Goal: Task Accomplishment & Management: Manage account settings

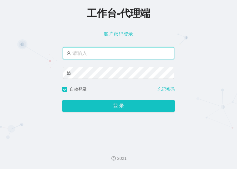
drag, startPoint x: 106, startPoint y: 55, endPoint x: 121, endPoint y: 58, distance: 16.2
click at [106, 55] on input "text" at bounding box center [118, 53] width 111 height 12
paste input "laosan2hao"
type input "laosan2hao"
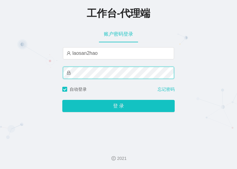
click at [62, 100] on button "登 录" at bounding box center [118, 106] width 112 height 12
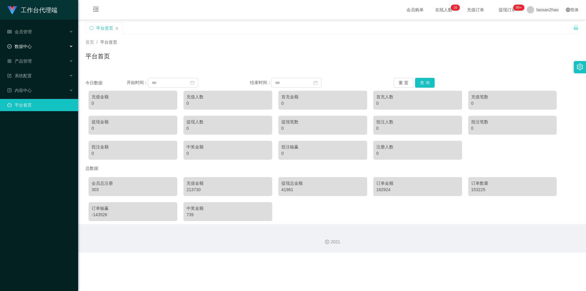
click at [66, 48] on div "数据中心" at bounding box center [39, 46] width 78 height 12
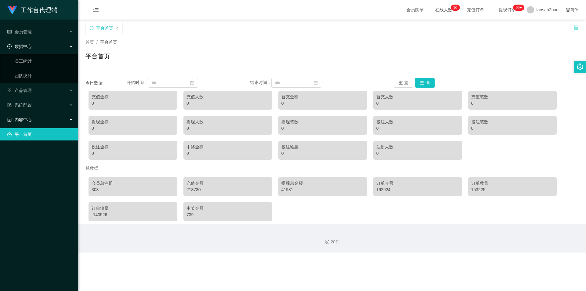
click at [72, 121] on div "内容中心" at bounding box center [39, 120] width 78 height 12
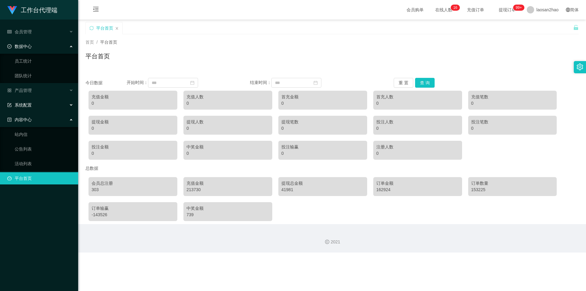
click at [72, 103] on div "系统配置" at bounding box center [39, 105] width 78 height 12
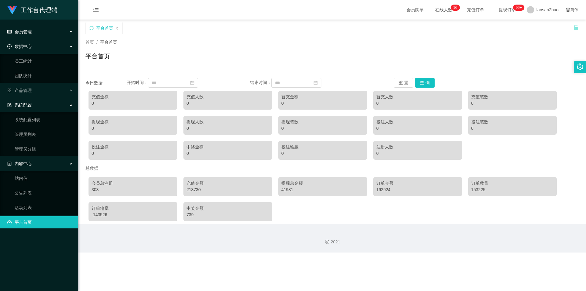
click at [68, 26] on div "会员管理" at bounding box center [39, 32] width 78 height 12
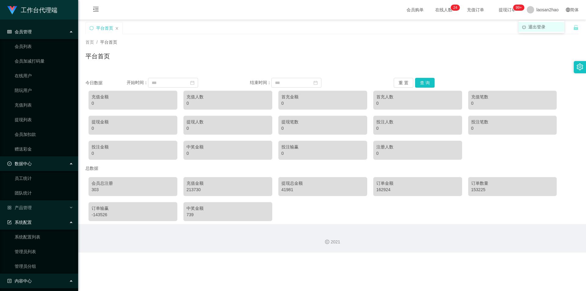
click at [237, 24] on li "退出登录" at bounding box center [542, 27] width 46 height 10
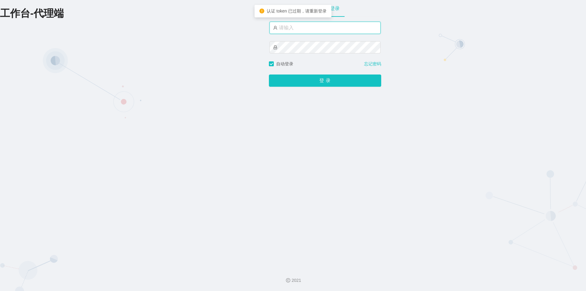
drag, startPoint x: 307, startPoint y: 25, endPoint x: 353, endPoint y: 25, distance: 46.4
click at [237, 25] on input "text" at bounding box center [325, 28] width 111 height 12
paste input "admin"
type input "admin"
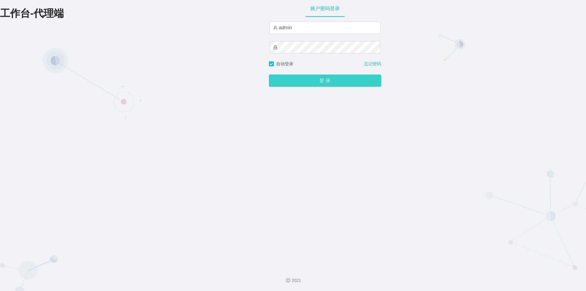
click at [237, 82] on button "登 录" at bounding box center [325, 80] width 112 height 12
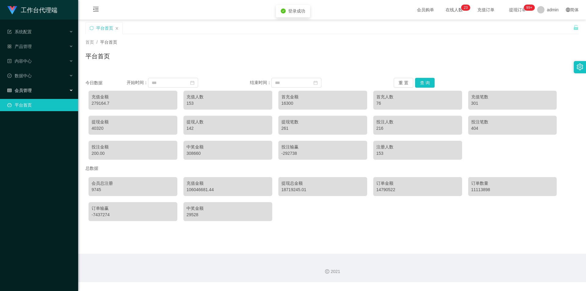
click at [69, 93] on div "会员管理" at bounding box center [39, 90] width 78 height 12
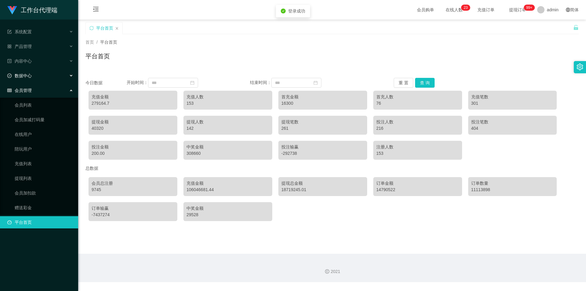
click at [71, 76] on icon at bounding box center [71, 76] width 3 height 0
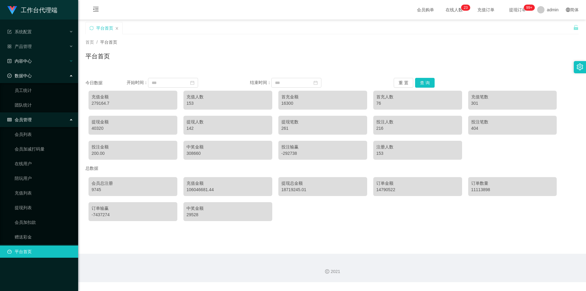
click at [71, 56] on div "内容中心" at bounding box center [39, 61] width 78 height 12
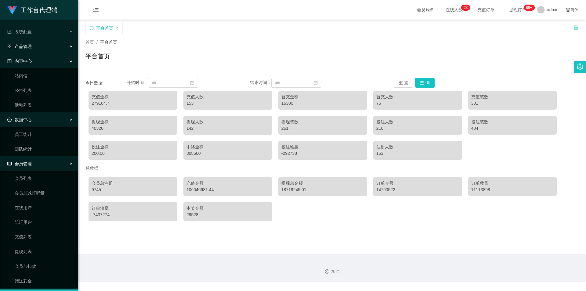
click at [68, 42] on div "产品管理" at bounding box center [39, 46] width 78 height 12
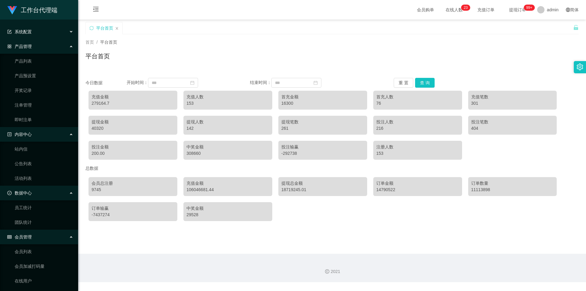
click at [70, 32] on icon at bounding box center [71, 32] width 3 height 0
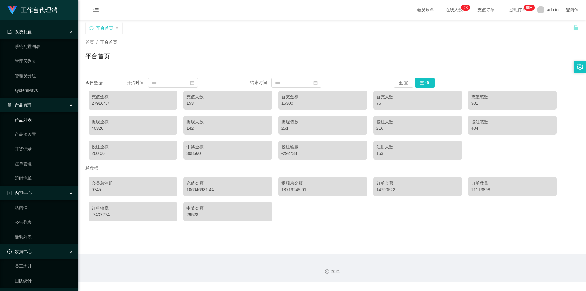
scroll to position [149, 0]
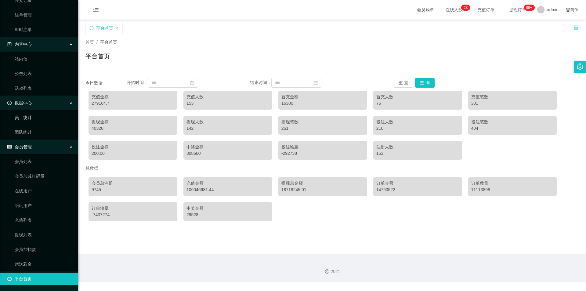
click at [51, 116] on link "员工统计" at bounding box center [44, 117] width 59 height 12
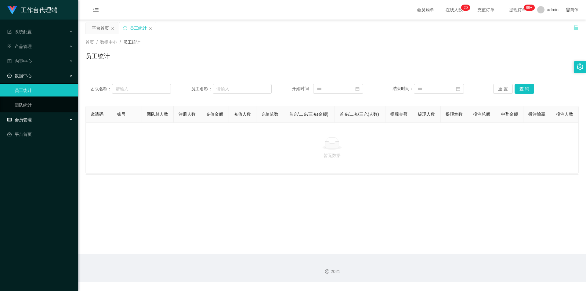
click at [71, 121] on div "会员管理" at bounding box center [39, 120] width 78 height 12
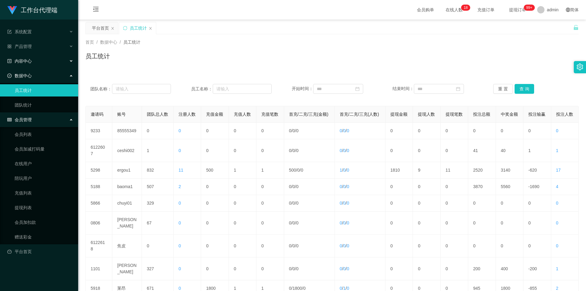
click at [68, 61] on div "内容中心" at bounding box center [39, 61] width 78 height 12
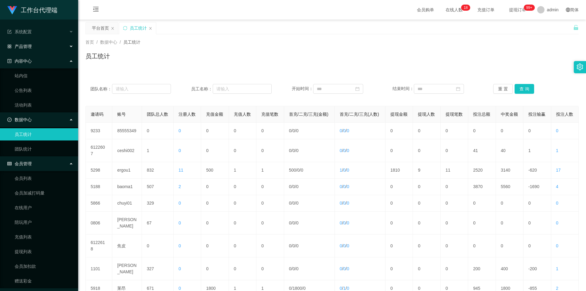
click at [70, 46] on icon at bounding box center [71, 46] width 3 height 0
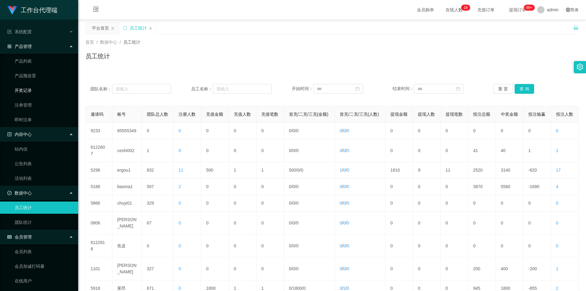
click at [31, 90] on link "开奖记录" at bounding box center [44, 90] width 59 height 12
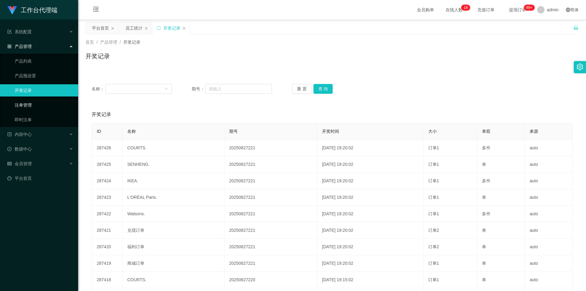
click at [44, 104] on link "注单管理" at bounding box center [44, 105] width 59 height 12
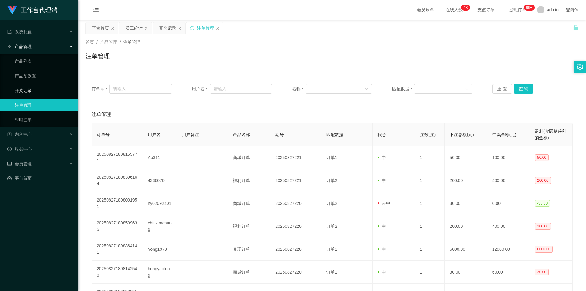
click at [30, 90] on link "开奖记录" at bounding box center [44, 90] width 59 height 12
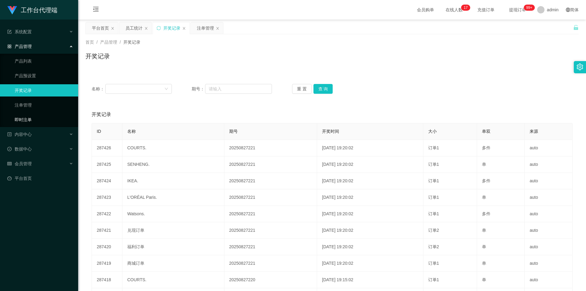
click at [46, 124] on link "即时注单" at bounding box center [44, 120] width 59 height 12
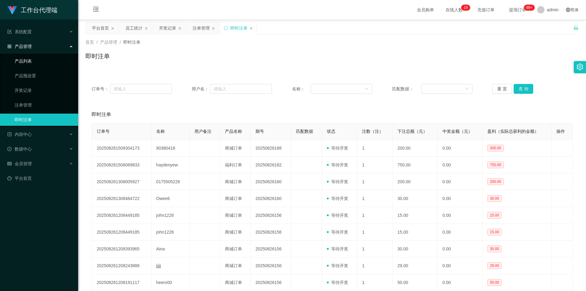
click at [44, 65] on link "产品列表" at bounding box center [44, 61] width 59 height 12
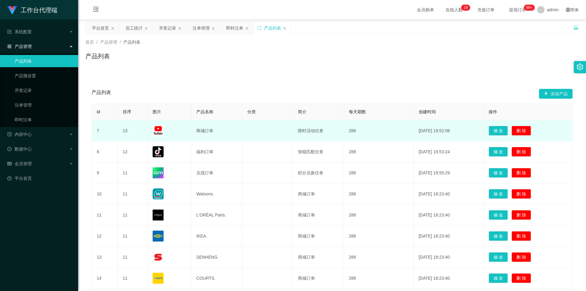
click at [159, 131] on img at bounding box center [158, 130] width 11 height 11
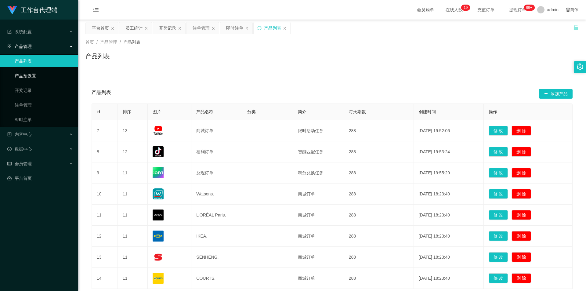
click at [49, 81] on link "产品预设置" at bounding box center [44, 76] width 59 height 12
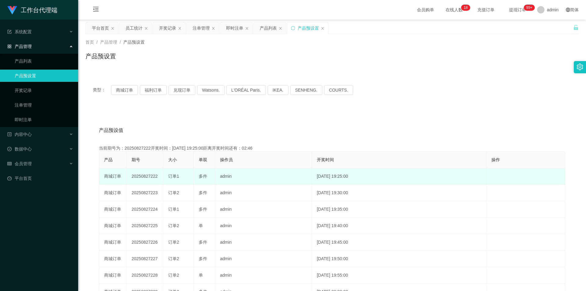
click at [237, 169] on td "admin" at bounding box center [263, 176] width 97 height 16
click at [237, 169] on td "[DATE] 19:25:00" at bounding box center [399, 176] width 175 height 16
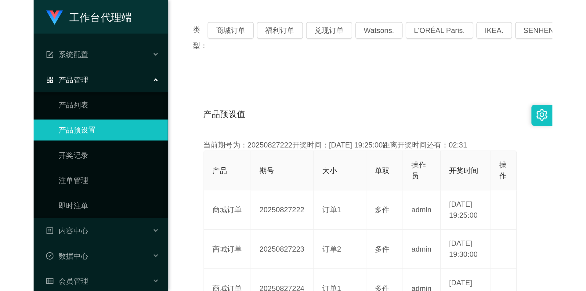
scroll to position [91, 0]
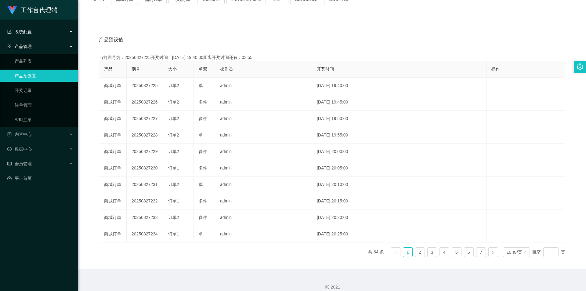
click at [67, 32] on div "系统配置" at bounding box center [39, 32] width 78 height 12
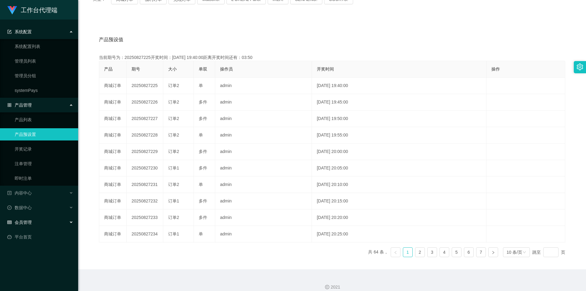
click at [71, 169] on icon at bounding box center [71, 222] width 3 height 0
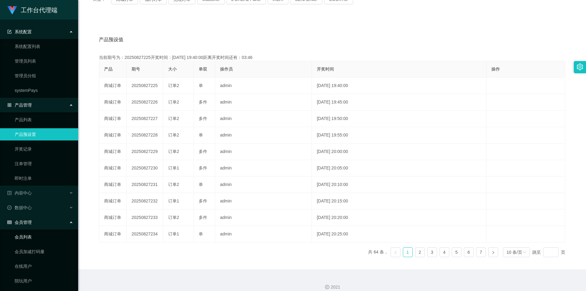
click at [49, 169] on link "会员列表" at bounding box center [44, 237] width 59 height 12
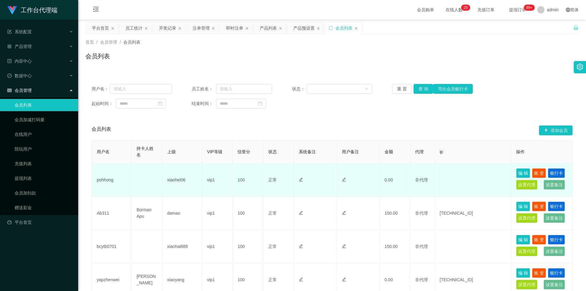
drag, startPoint x: 170, startPoint y: 178, endPoint x: 183, endPoint y: 179, distance: 13.7
click at [170, 169] on td "xiaohei06" at bounding box center [182, 179] width 40 height 33
click at [183, 169] on td "xiaohei06" at bounding box center [182, 179] width 40 height 33
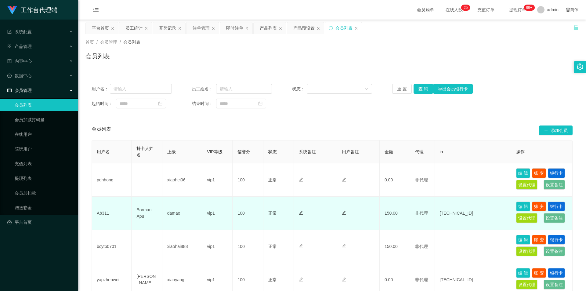
click at [141, 169] on td "Borman Apu" at bounding box center [147, 213] width 31 height 33
click at [197, 169] on td "damao" at bounding box center [182, 213] width 40 height 33
click at [237, 169] on button "编 辑" at bounding box center [523, 206] width 14 height 10
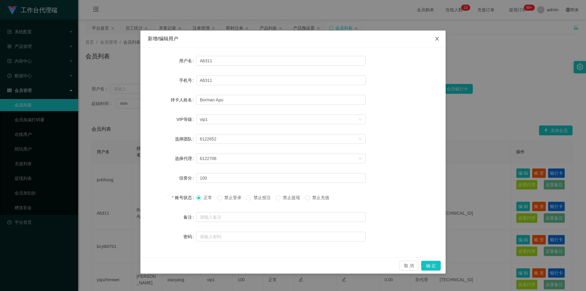
click at [237, 41] on icon "图标: close" at bounding box center [437, 38] width 5 height 5
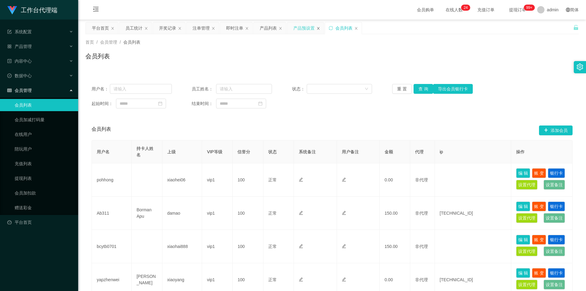
click at [237, 28] on icon "图标: close" at bounding box center [319, 29] width 4 height 4
click at [237, 30] on div "产品列表" at bounding box center [268, 28] width 17 height 12
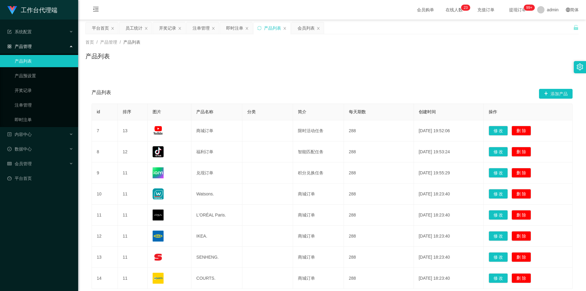
click at [237, 28] on div "产品列表" at bounding box center [272, 28] width 17 height 12
click at [237, 28] on icon "图标: close" at bounding box center [285, 28] width 2 height 3
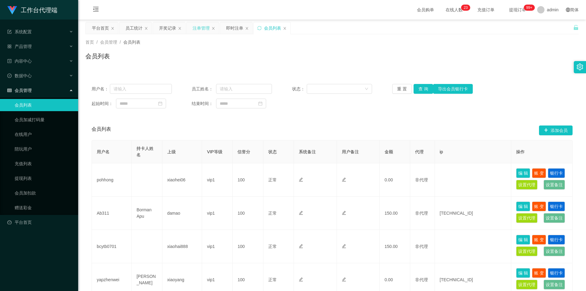
click at [198, 29] on div "注单管理" at bounding box center [201, 28] width 17 height 12
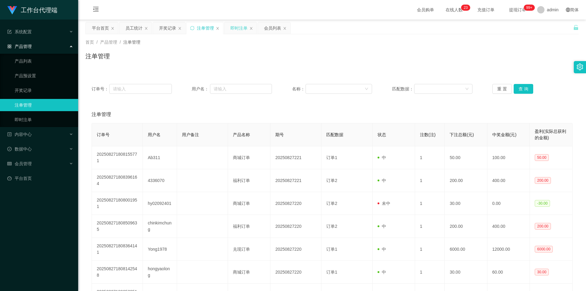
click at [237, 27] on div "即时注单" at bounding box center [238, 28] width 17 height 12
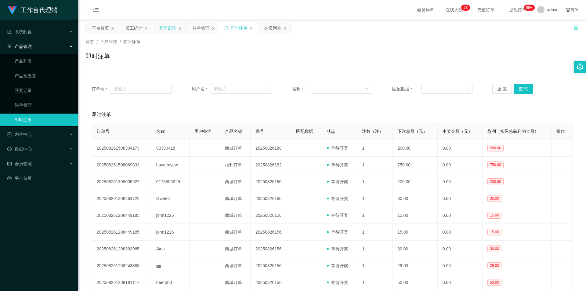
click at [167, 29] on div "开奖记录" at bounding box center [167, 28] width 17 height 12
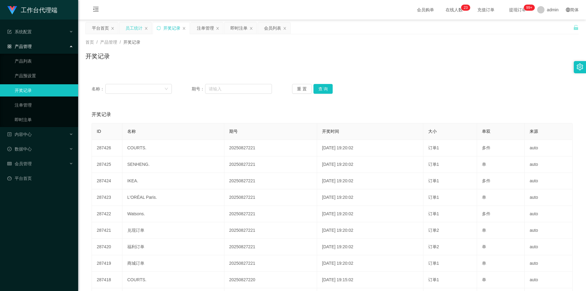
click at [132, 28] on div "员工统计" at bounding box center [133, 28] width 17 height 12
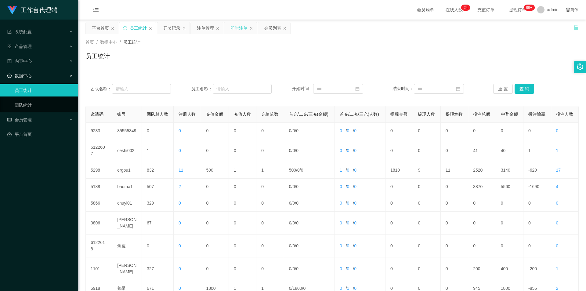
click at [237, 29] on div "即时注单" at bounding box center [238, 28] width 17 height 12
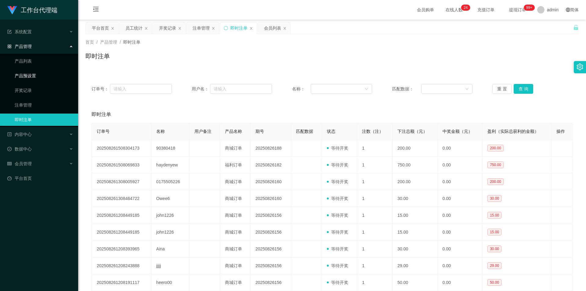
click at [49, 78] on link "产品预设置" at bounding box center [44, 76] width 59 height 12
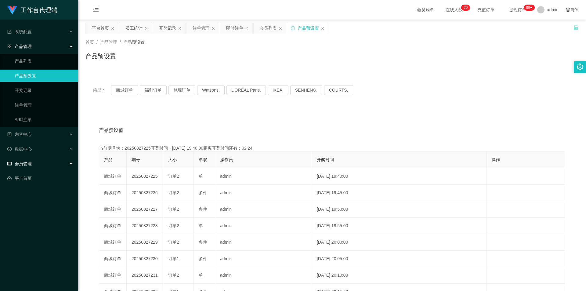
click at [68, 163] on div "会员管理" at bounding box center [39, 164] width 78 height 12
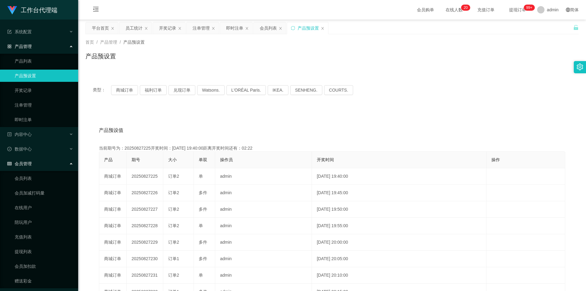
click at [70, 163] on icon at bounding box center [71, 163] width 3 height 0
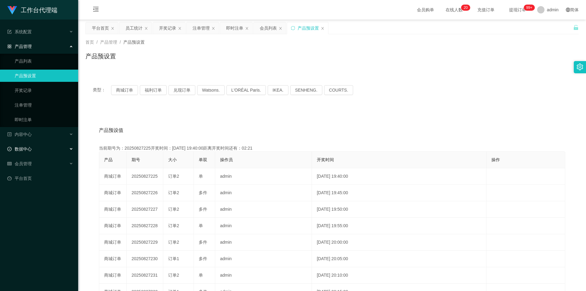
click at [70, 150] on div "数据中心" at bounding box center [39, 149] width 78 height 12
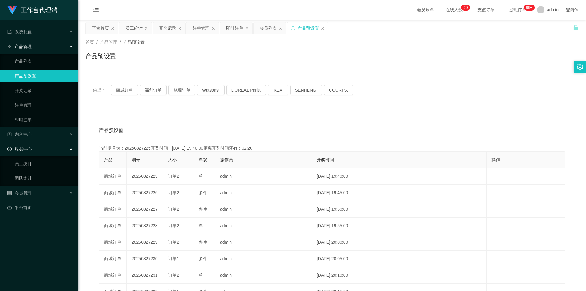
click at [70, 148] on icon at bounding box center [71, 148] width 3 height 0
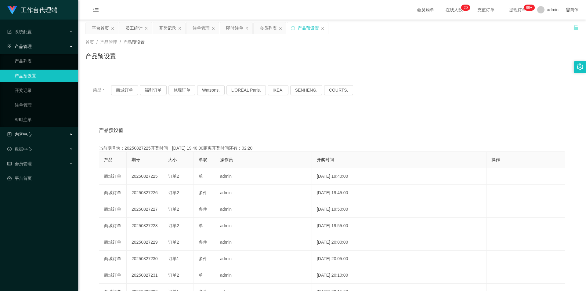
click at [70, 135] on div "内容中心" at bounding box center [39, 134] width 78 height 12
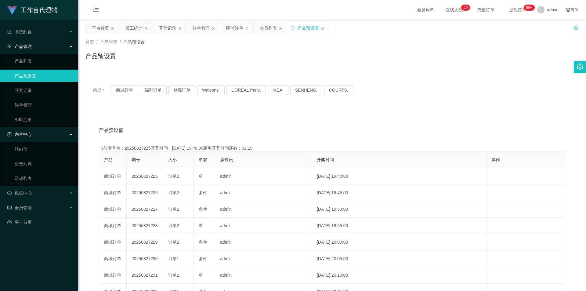
click at [70, 134] on icon at bounding box center [71, 134] width 3 height 0
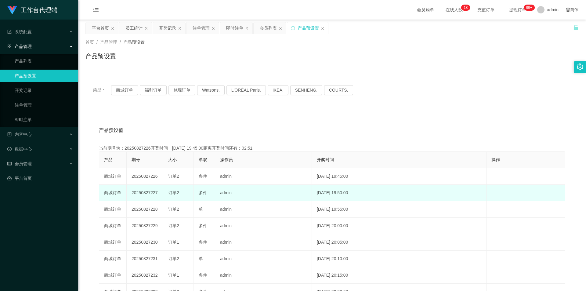
click at [237, 169] on td "admin" at bounding box center [263, 193] width 97 height 16
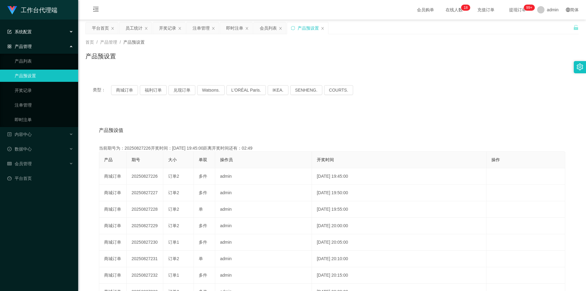
click at [68, 33] on div "系统配置" at bounding box center [39, 32] width 78 height 12
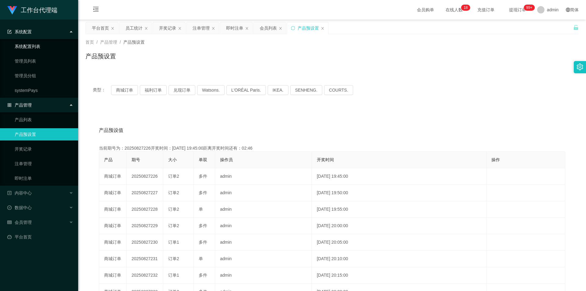
click at [50, 49] on link "系统配置列表" at bounding box center [44, 46] width 59 height 12
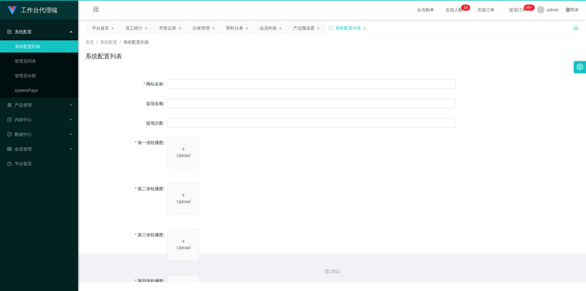
type input "工作台"
type input "40"
type input "1000000"
type input "[URL][DOMAIN_NAME]"
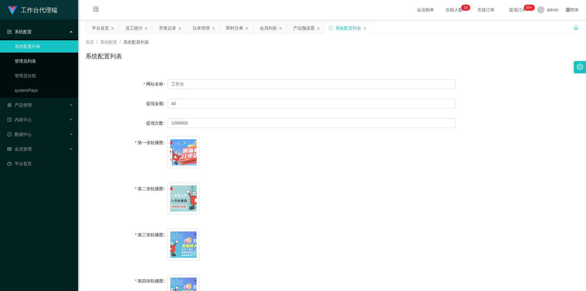
click at [48, 56] on link "管理员列表" at bounding box center [44, 61] width 59 height 12
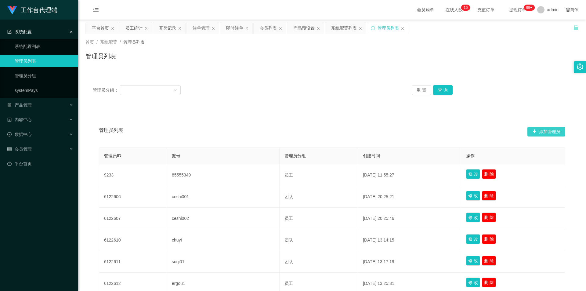
click at [237, 134] on button "添加管理员" at bounding box center [546, 132] width 38 height 10
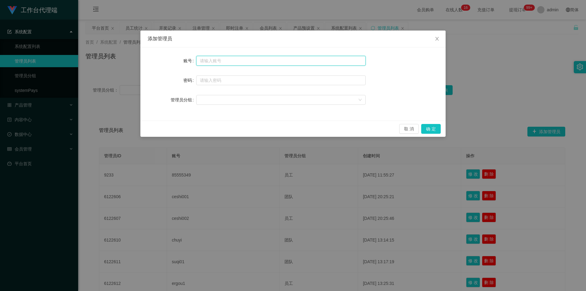
click at [237, 62] on input "text" at bounding box center [280, 61] width 169 height 10
click at [237, 89] on form "账号 密码 管理员分组" at bounding box center [293, 80] width 291 height 51
click at [237, 105] on div at bounding box center [280, 100] width 169 height 12
click at [237, 98] on div at bounding box center [279, 99] width 158 height 9
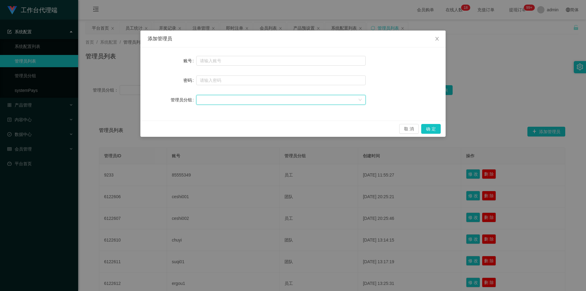
click at [237, 72] on form "账号 密码 管理员分组" at bounding box center [293, 80] width 291 height 51
click at [237, 39] on icon "图标: close" at bounding box center [437, 38] width 5 height 5
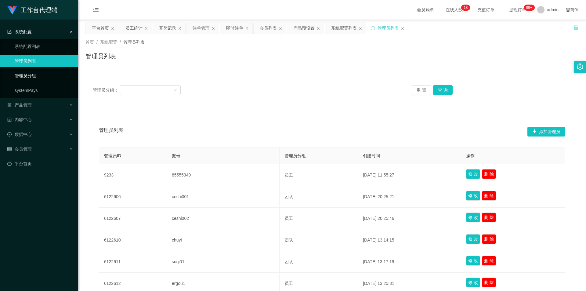
click at [45, 75] on link "管理员分组" at bounding box center [44, 76] width 59 height 12
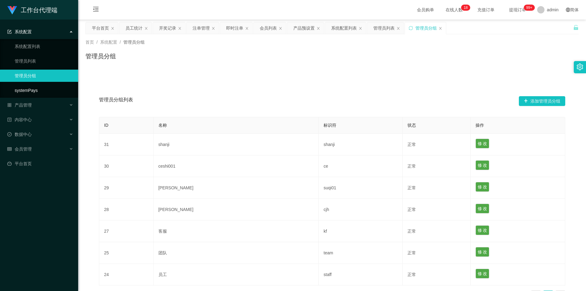
click at [43, 95] on link "systemPays" at bounding box center [44, 90] width 59 height 12
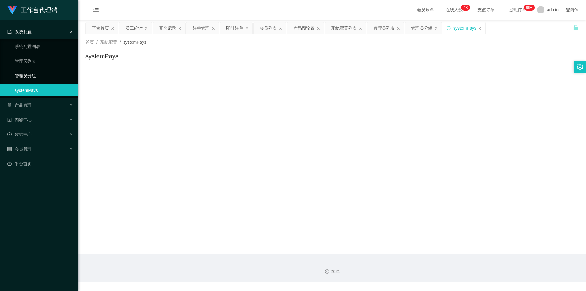
click at [46, 78] on link "管理员分组" at bounding box center [44, 76] width 59 height 12
click at [44, 62] on link "管理员列表" at bounding box center [44, 61] width 59 height 12
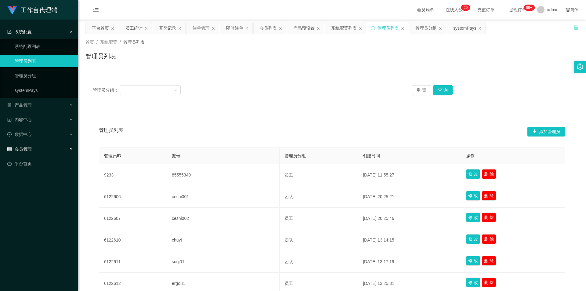
click at [72, 149] on icon at bounding box center [71, 149] width 3 height 0
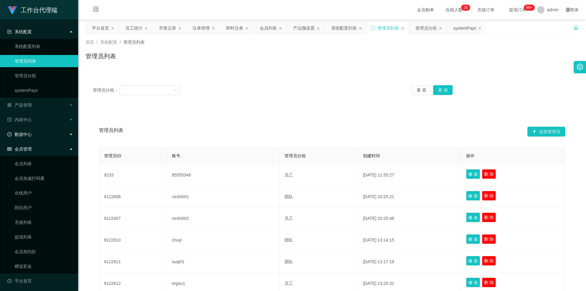
click at [72, 136] on div "数据中心" at bounding box center [39, 134] width 78 height 12
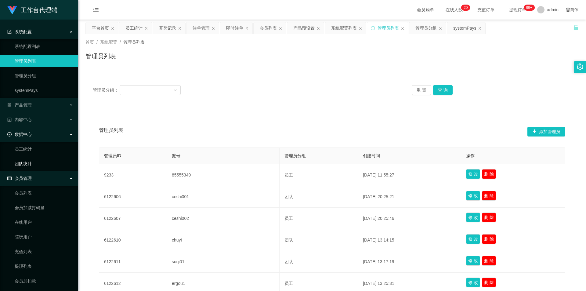
drag, startPoint x: 54, startPoint y: 160, endPoint x: 67, endPoint y: 160, distance: 13.7
click at [54, 160] on link "团队统计" at bounding box center [44, 164] width 59 height 12
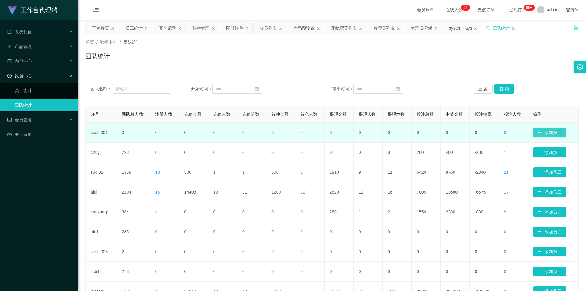
click at [237, 133] on button "添加员工" at bounding box center [550, 133] width 34 height 10
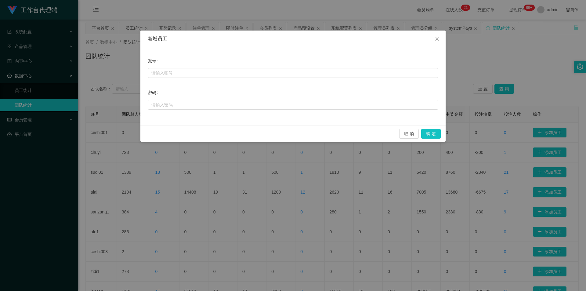
click at [237, 168] on div "新增员工 账号 密码 取 消 确 定" at bounding box center [293, 145] width 586 height 291
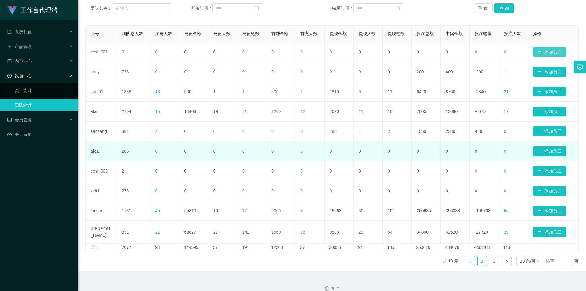
scroll to position [86, 0]
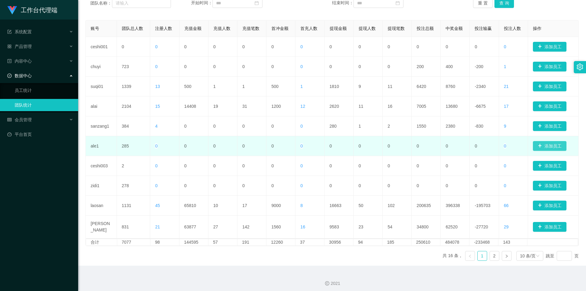
click at [237, 145] on button "添加员工" at bounding box center [550, 146] width 34 height 10
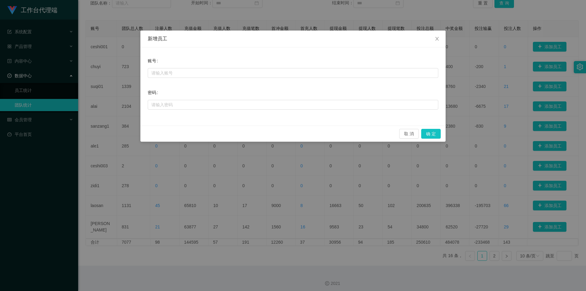
click at [237, 169] on div "新增员工 账号 密码 取 消 确 定" at bounding box center [293, 145] width 586 height 291
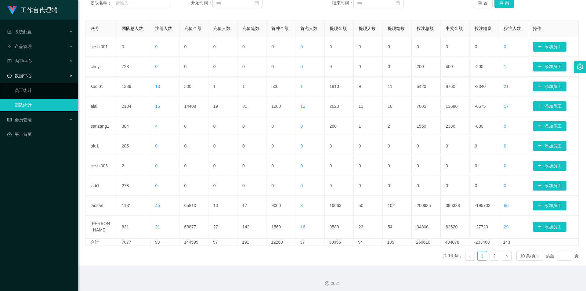
click at [237, 169] on ul "共 16 条， 1 2 10 条/页 跳至 页" at bounding box center [511, 256] width 136 height 10
click at [237, 169] on link "2" at bounding box center [494, 255] width 9 height 9
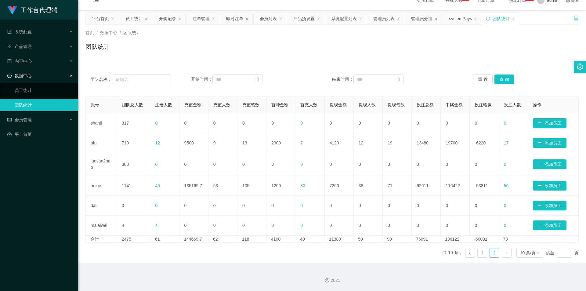
scroll to position [9, 0]
click at [237, 169] on button "添加员工" at bounding box center [550, 206] width 34 height 10
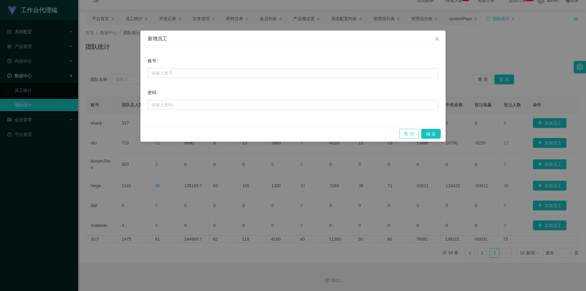
click at [237, 130] on button "取 消" at bounding box center [409, 134] width 20 height 10
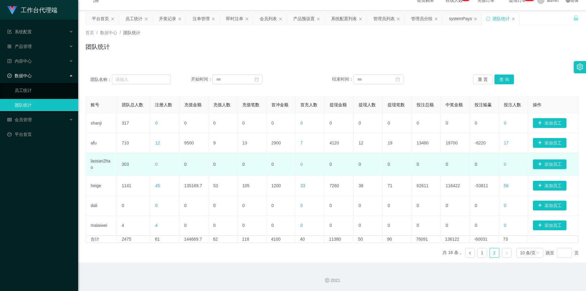
click at [237, 160] on td "0" at bounding box center [397, 164] width 29 height 23
click at [237, 157] on td "0" at bounding box center [339, 164] width 29 height 23
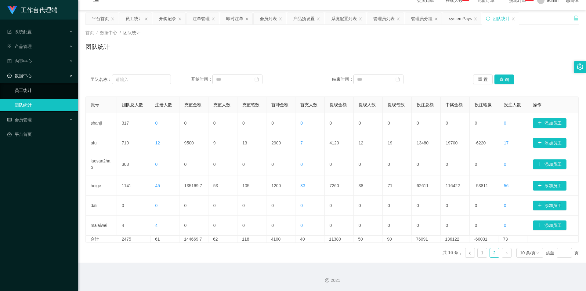
click at [42, 86] on link "员工统计" at bounding box center [44, 90] width 59 height 12
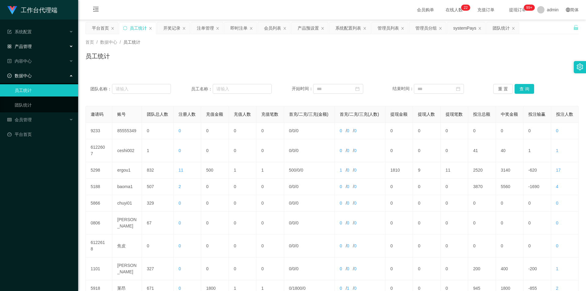
click at [63, 48] on div "产品管理" at bounding box center [39, 46] width 78 height 12
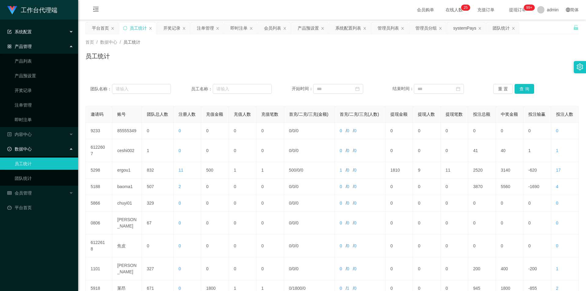
click at [69, 34] on div "系统配置" at bounding box center [39, 32] width 78 height 12
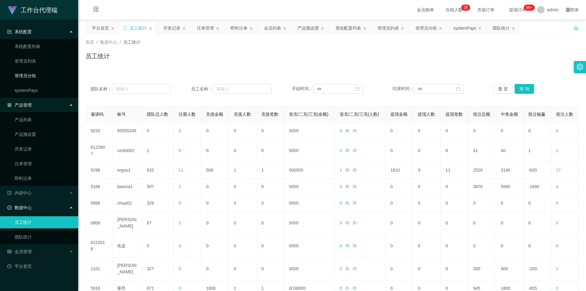
click at [60, 72] on link "管理员分组" at bounding box center [44, 76] width 59 height 12
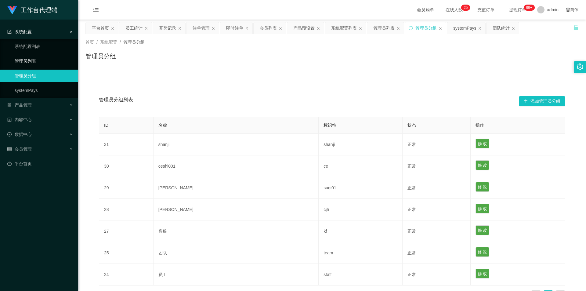
click at [55, 60] on link "管理员列表" at bounding box center [44, 61] width 59 height 12
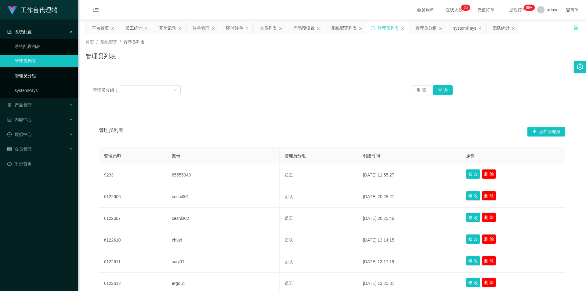
click at [55, 71] on link "管理员分组" at bounding box center [44, 76] width 59 height 12
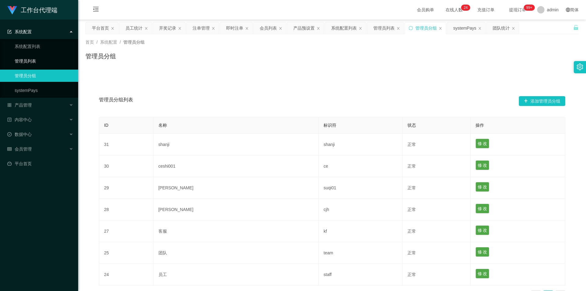
click at [55, 64] on link "管理员列表" at bounding box center [44, 61] width 59 height 12
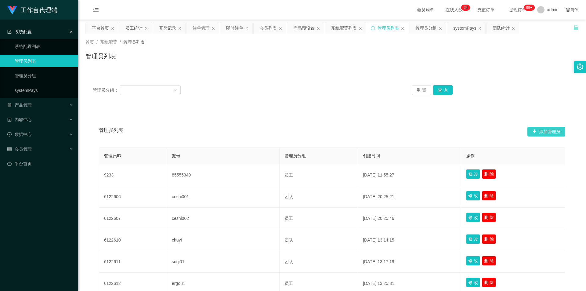
click at [237, 129] on button "添加管理员" at bounding box center [546, 132] width 38 height 10
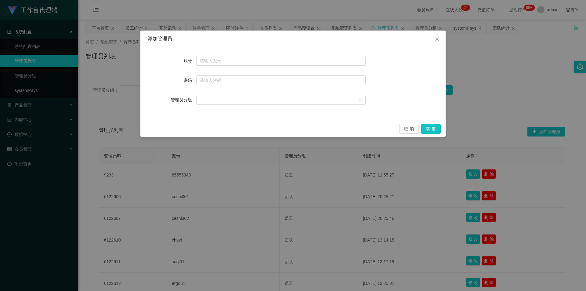
click at [237, 154] on div "添加管理员 账号 密码 管理员分组 取 消 确 定" at bounding box center [293, 145] width 586 height 291
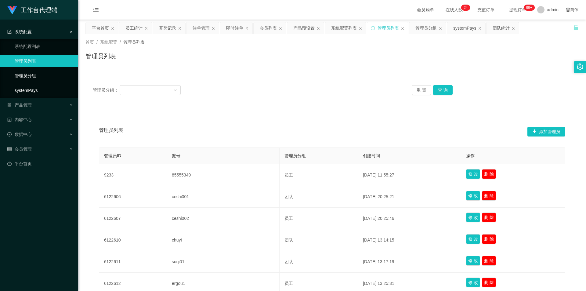
click at [42, 79] on link "管理员分组" at bounding box center [44, 76] width 59 height 12
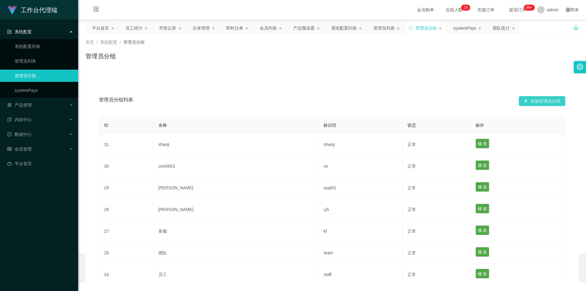
click at [237, 101] on button "添加管理员分组" at bounding box center [542, 101] width 46 height 10
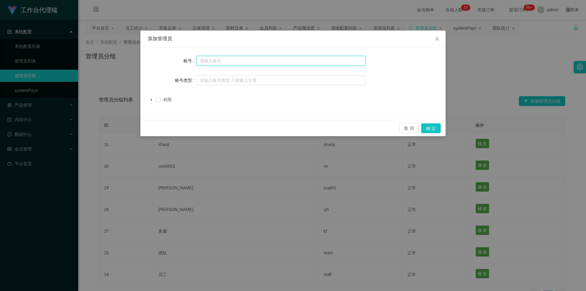
click at [237, 63] on input "text" at bounding box center [280, 61] width 169 height 10
click at [163, 99] on span "权限" at bounding box center [168, 99] width 12 height 7
click at [152, 99] on icon "图标: caret-down" at bounding box center [151, 99] width 3 height 3
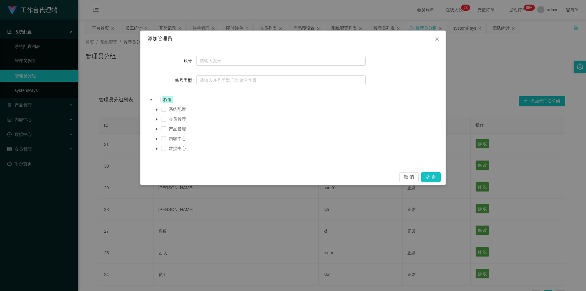
click at [237, 97] on div "添加管理员 账号 账号类型 权限 系统配置 会员管理 产品管理 内容中心 数据中心 取 消 确 定" at bounding box center [293, 145] width 586 height 291
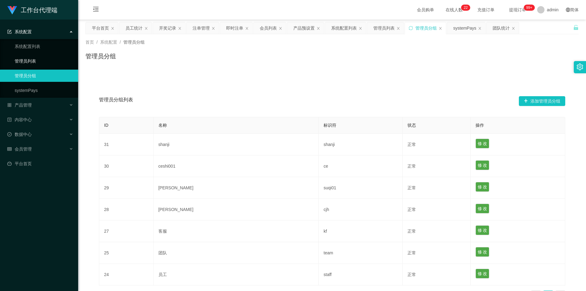
click at [53, 57] on link "管理员列表" at bounding box center [44, 61] width 59 height 12
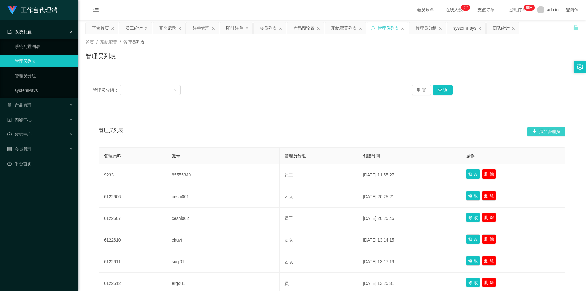
click at [237, 130] on button "添加管理员" at bounding box center [546, 132] width 38 height 10
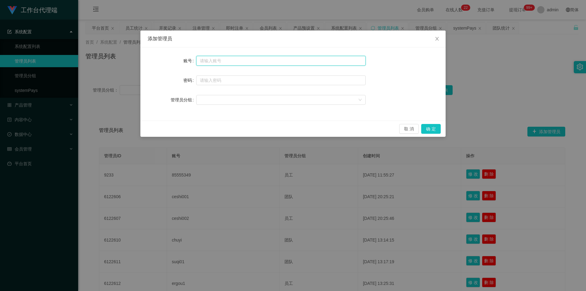
click at [237, 62] on input "text" at bounding box center [280, 61] width 169 height 10
type input "xiaoming888"
type input "ccc111"
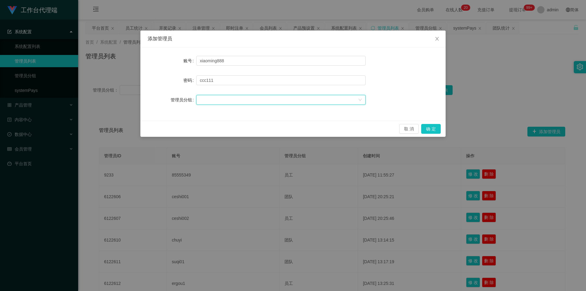
click at [237, 103] on div at bounding box center [279, 99] width 158 height 9
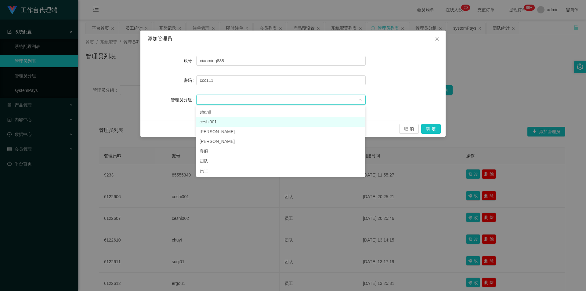
scroll to position [145, 0]
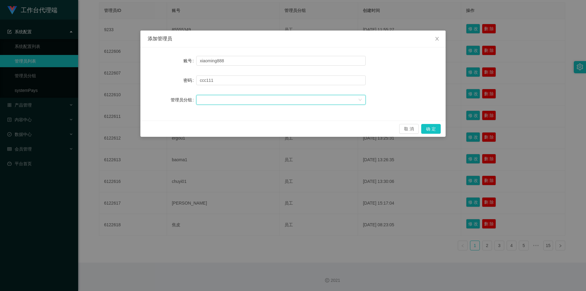
click at [237, 15] on div "添加管理员 账号 xiaoming888 密码 [SECURITY_DATA] 管理员分组 取 消 确 定" at bounding box center [293, 145] width 586 height 291
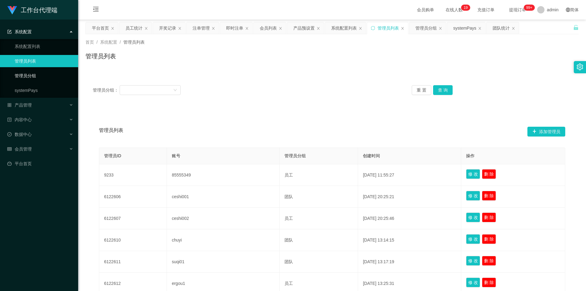
click at [45, 75] on link "管理员分组" at bounding box center [44, 76] width 59 height 12
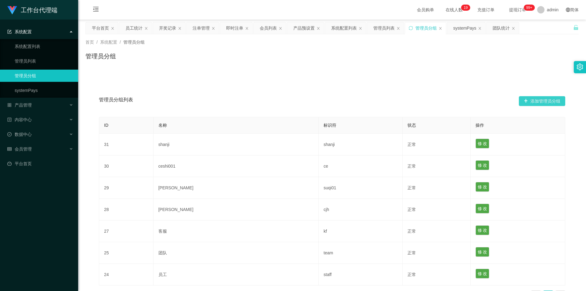
click at [237, 103] on button "添加管理员分组" at bounding box center [542, 101] width 46 height 10
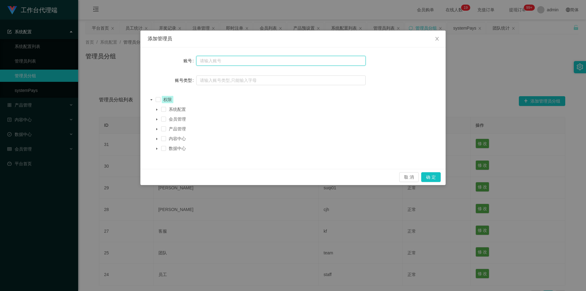
click at [237, 61] on input "text" at bounding box center [280, 61] width 169 height 10
type input "xiaoming888"
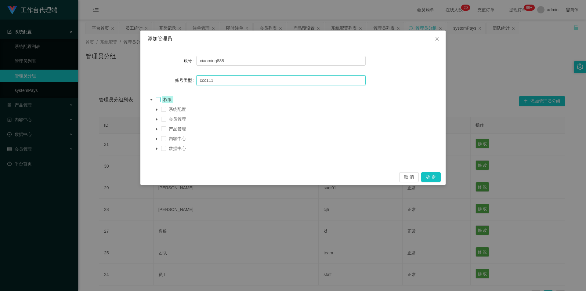
type input "ccc111"
click at [160, 100] on span at bounding box center [158, 99] width 5 height 5
click at [237, 169] on button "确 定" at bounding box center [431, 177] width 20 height 10
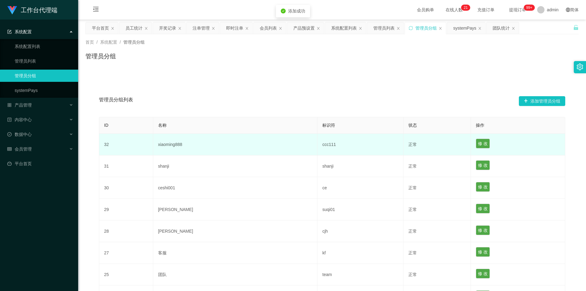
click at [237, 147] on td "xiaoming888" at bounding box center [235, 145] width 165 height 22
drag, startPoint x: 336, startPoint y: 148, endPoint x: 293, endPoint y: 138, distance: 43.9
click at [237, 147] on td "ccc111" at bounding box center [360, 145] width 86 height 22
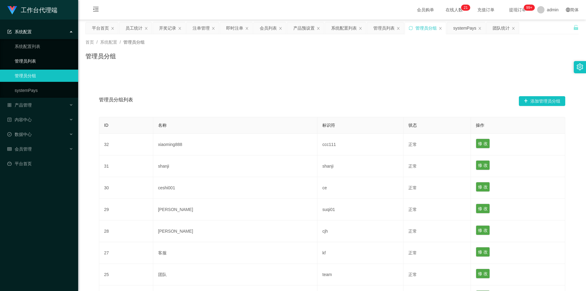
click at [49, 62] on link "管理员列表" at bounding box center [44, 61] width 59 height 12
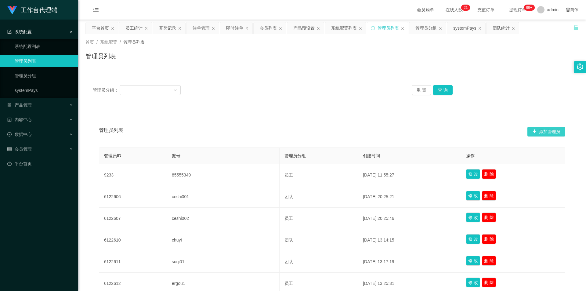
click at [237, 130] on button "添加管理员" at bounding box center [546, 132] width 38 height 10
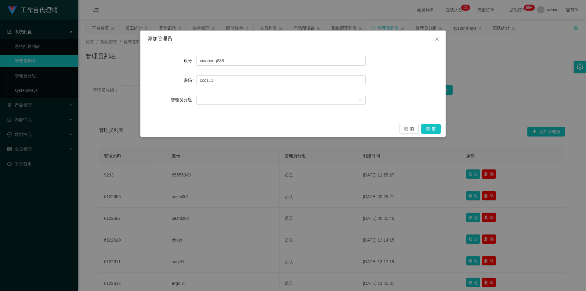
click at [237, 94] on div at bounding box center [280, 100] width 169 height 12
click at [237, 101] on div at bounding box center [279, 99] width 158 height 9
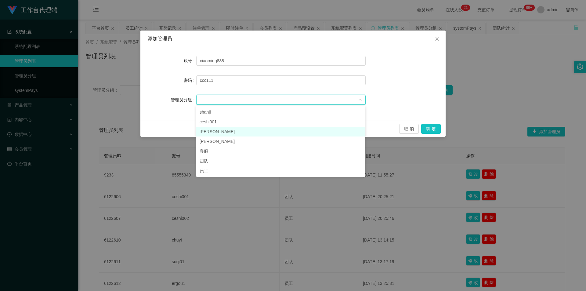
scroll to position [145, 0]
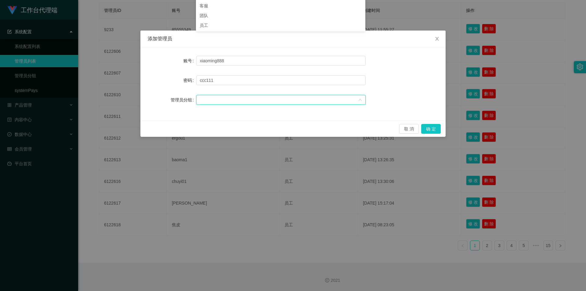
click at [237, 98] on div at bounding box center [279, 99] width 158 height 9
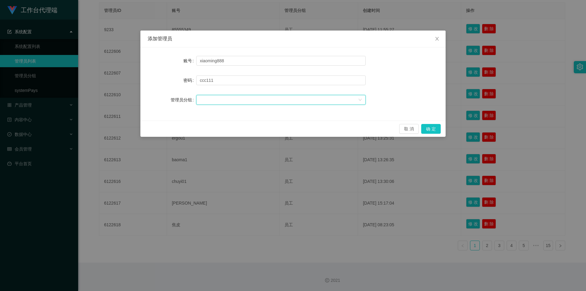
click at [237, 99] on div at bounding box center [279, 99] width 158 height 9
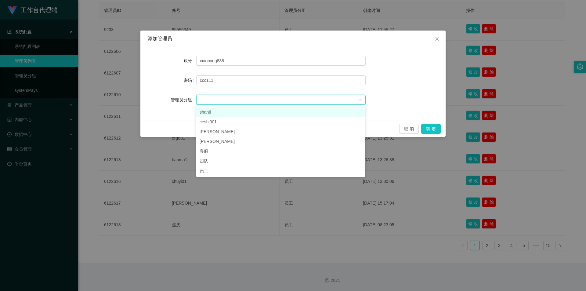
drag, startPoint x: 221, startPoint y: 113, endPoint x: 225, endPoint y: 110, distance: 4.3
click at [221, 113] on li "shanji" at bounding box center [280, 112] width 169 height 10
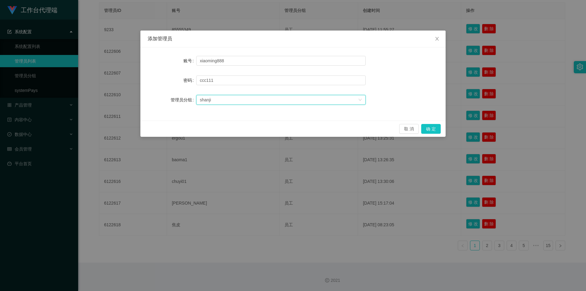
click at [235, 98] on div "shanji" at bounding box center [279, 99] width 158 height 9
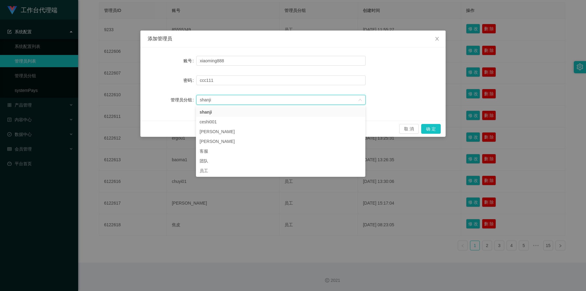
click at [237, 100] on div "shanji" at bounding box center [279, 99] width 158 height 9
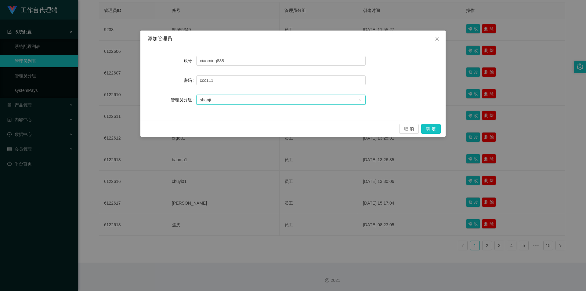
click at [237, 99] on div "shanji" at bounding box center [279, 99] width 158 height 9
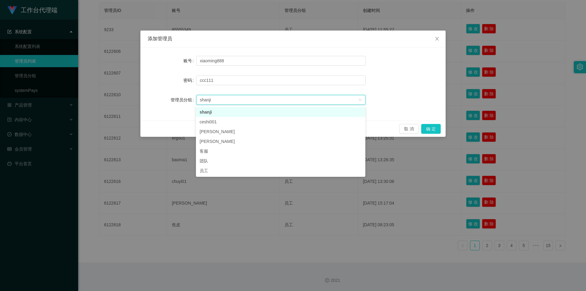
drag, startPoint x: 279, startPoint y: 246, endPoint x: 278, endPoint y: 241, distance: 4.9
click at [237, 169] on div "添加管理员 账号 xiaoming888 密码 [SECURITY_DATA] 管理员分组 shanji 取 消 确 定" at bounding box center [293, 145] width 586 height 291
